Goal: Check status: Check status

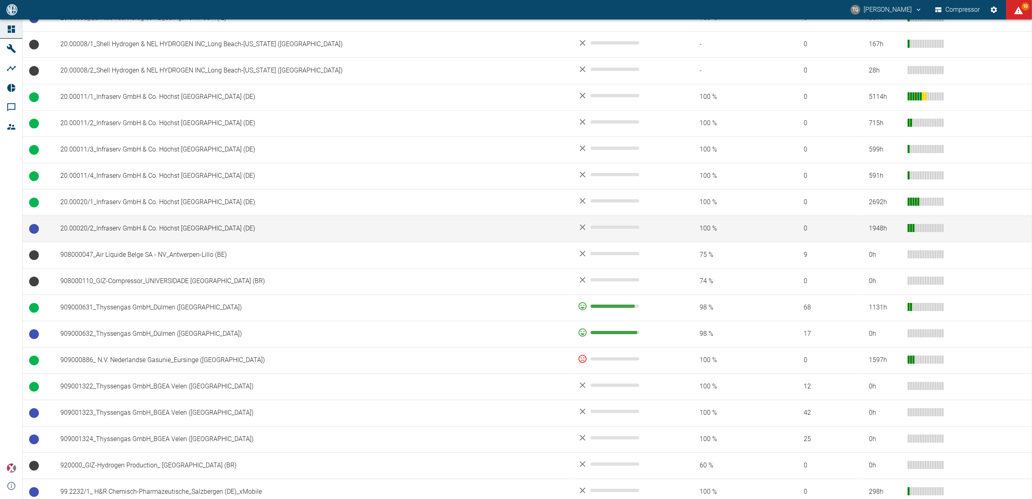
scroll to position [464, 0]
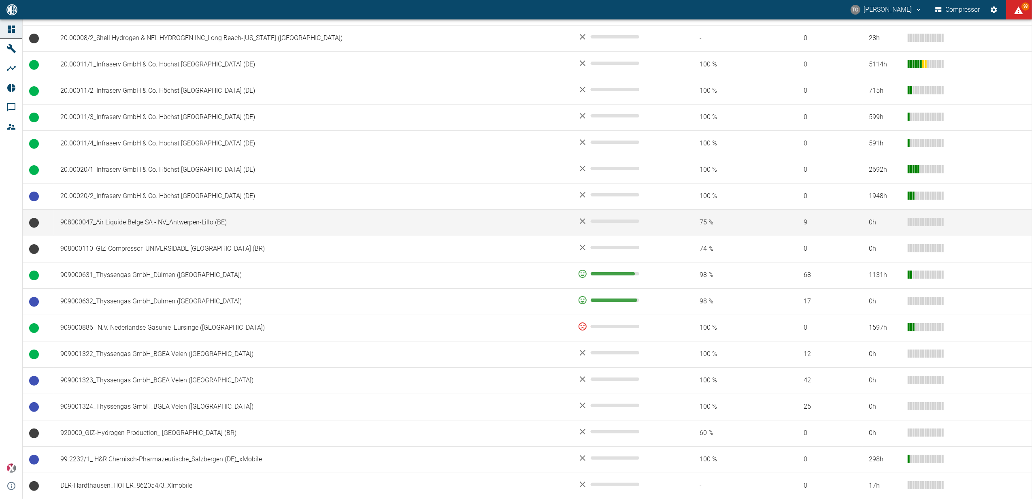
click at [114, 228] on td "908000047_Air Liquide Belge SA - NV_Antwerpen-Lillo (BE)" at bounding box center [312, 222] width 517 height 26
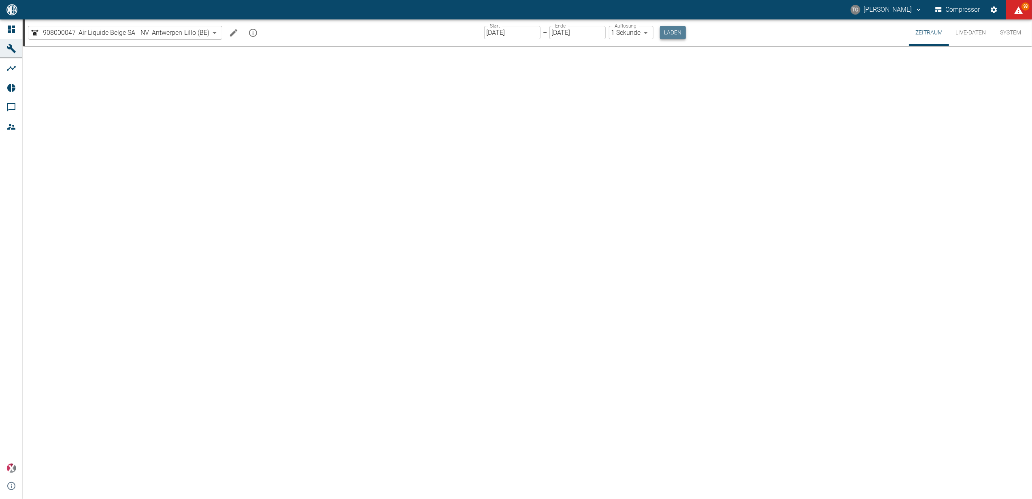
click at [671, 33] on button "Laden" at bounding box center [673, 32] width 26 height 13
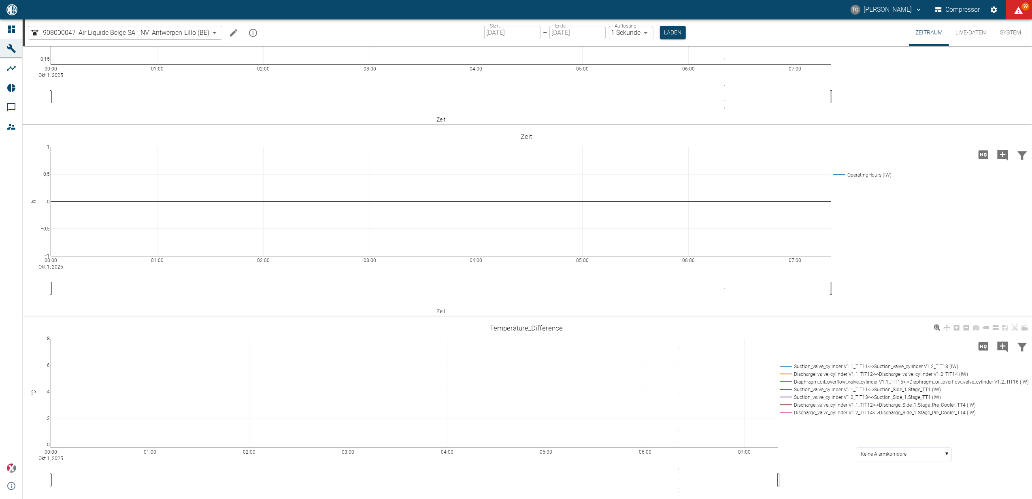
scroll to position [270, 0]
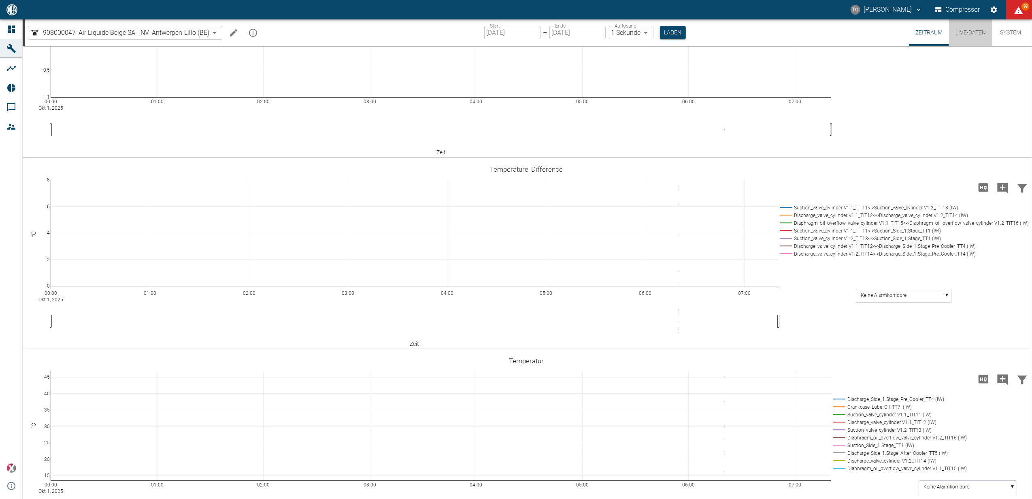
click at [964, 29] on button "Live-Daten" at bounding box center [970, 32] width 43 height 26
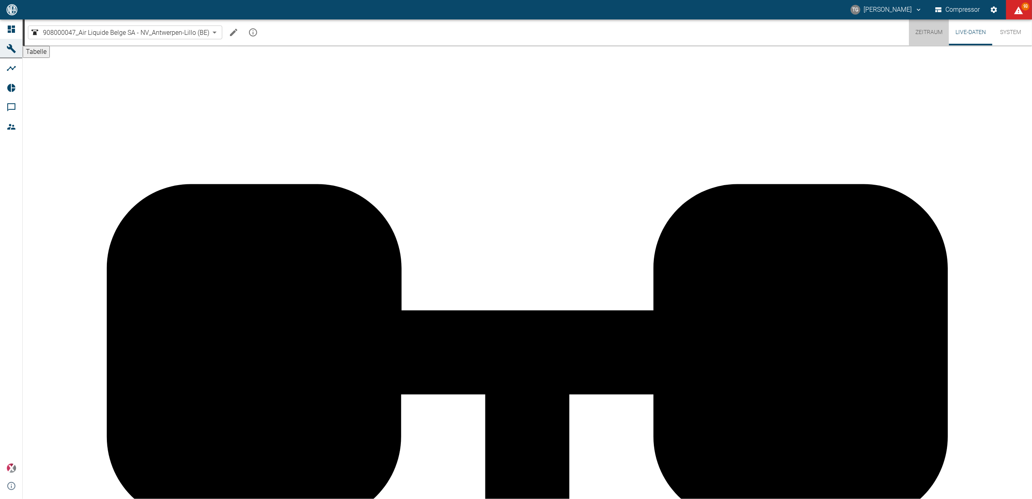
click at [927, 32] on button "Zeitraum" at bounding box center [929, 32] width 40 height 26
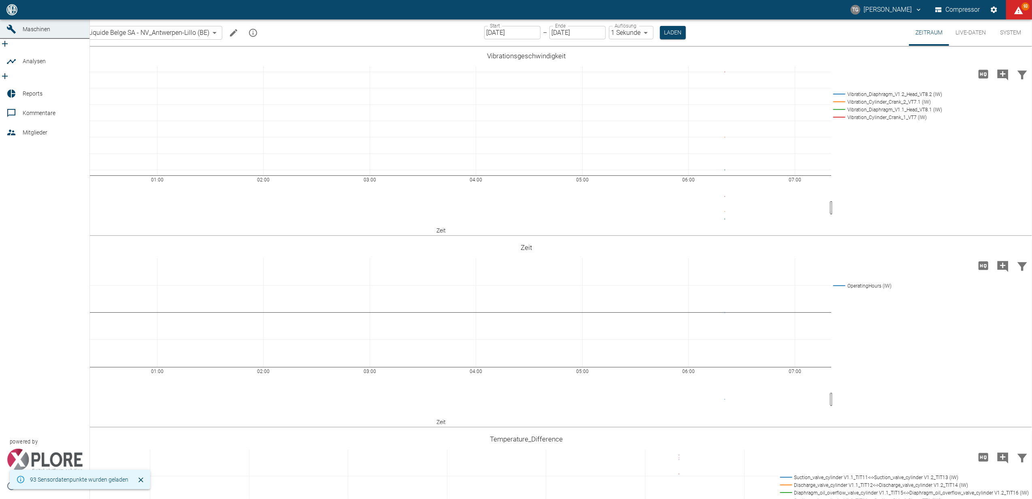
click at [10, 15] on icon at bounding box center [11, 10] width 10 height 10
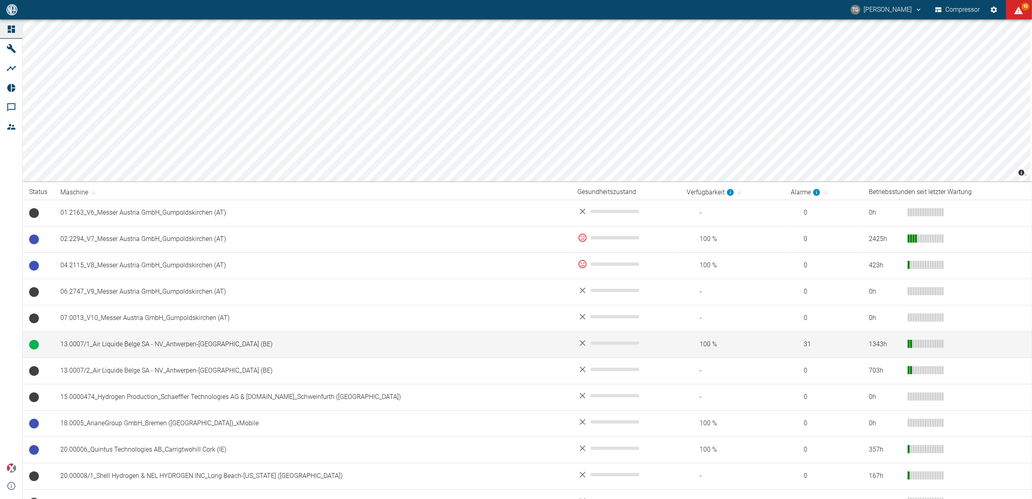
click at [98, 348] on td "13.0007/1_Air Liquide Belge SA - NV_Antwerpen-[GEOGRAPHIC_DATA] (BE)" at bounding box center [312, 344] width 517 height 26
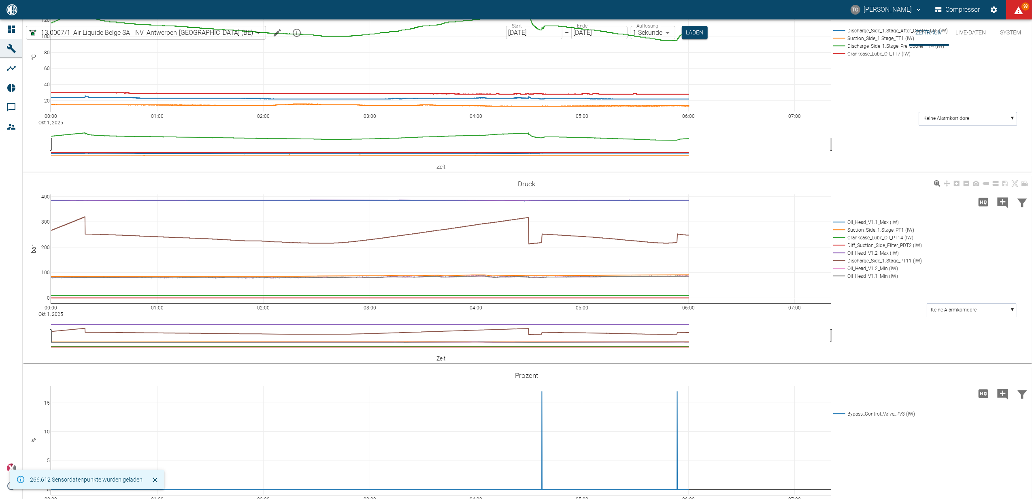
scroll to position [270, 0]
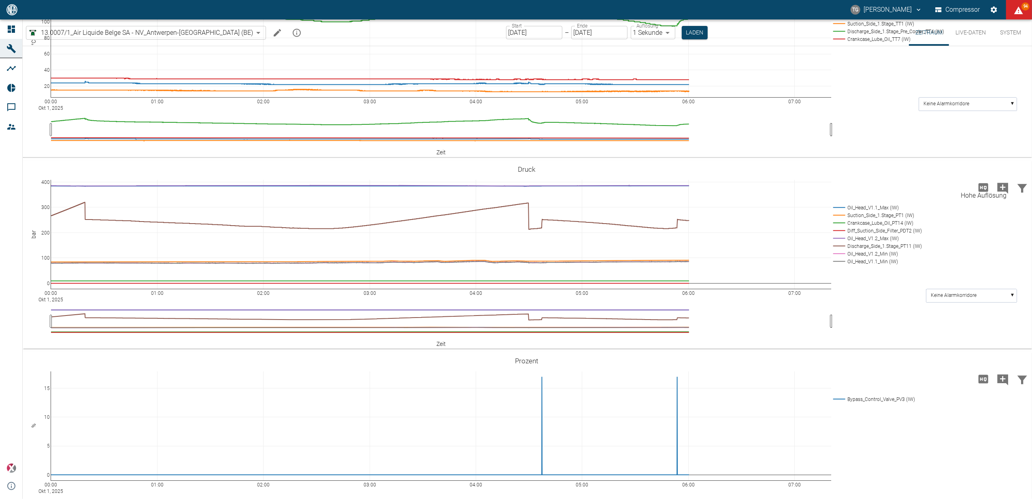
click at [982, 187] on icon "Hohe Auflösung" at bounding box center [983, 187] width 10 height 9
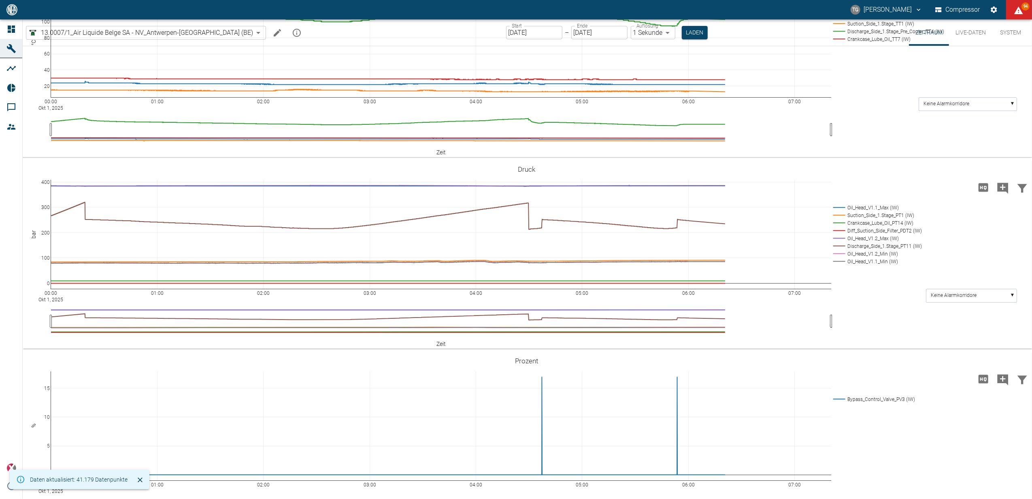
click at [513, 36] on input "[DATE]" at bounding box center [534, 32] width 56 height 13
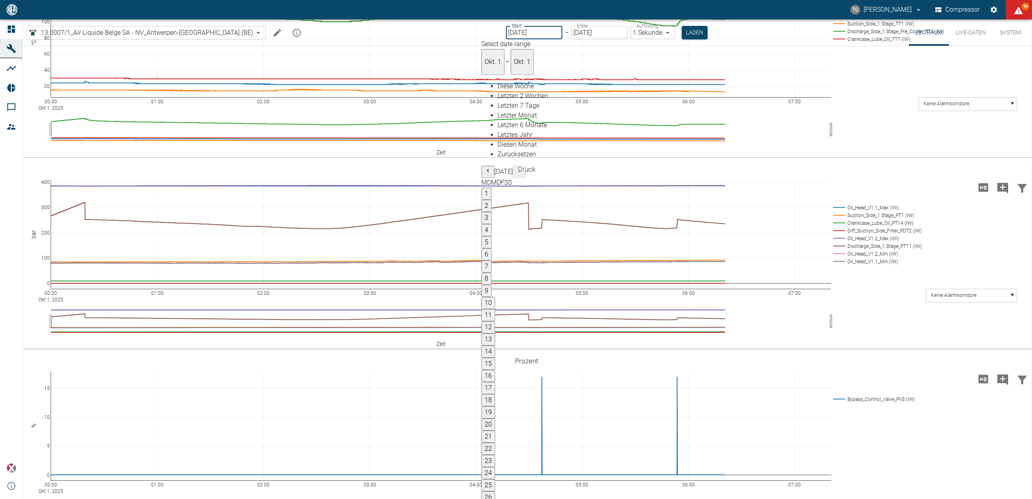
click at [495, 358] on button "15" at bounding box center [488, 364] width 14 height 12
type input "[DATE]"
type input "2min"
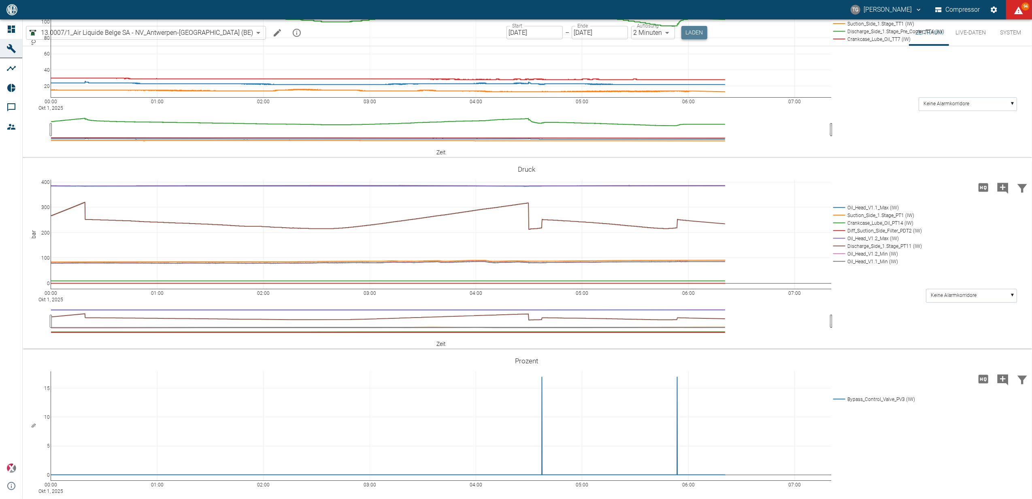
click at [681, 32] on button "Laden" at bounding box center [694, 32] width 26 height 13
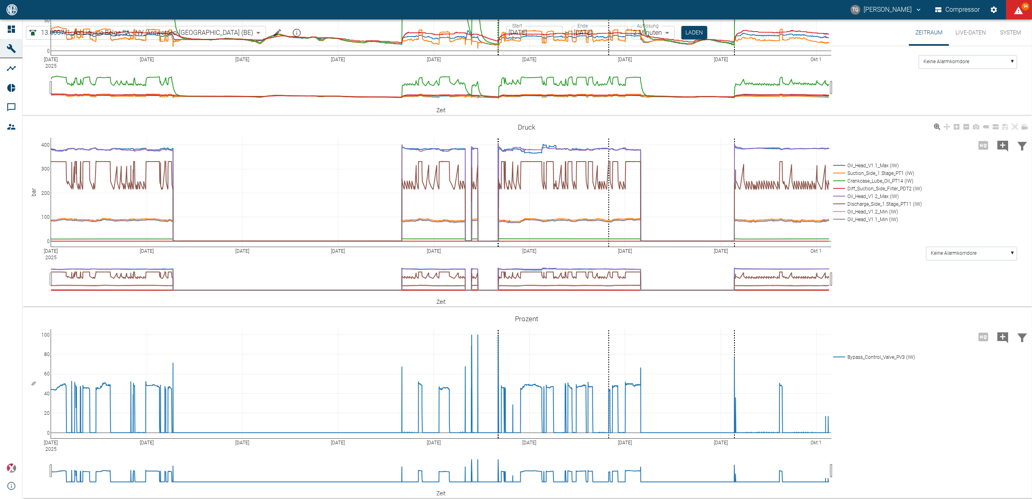
scroll to position [313, 0]
